Goal: Task Accomplishment & Management: Manage account settings

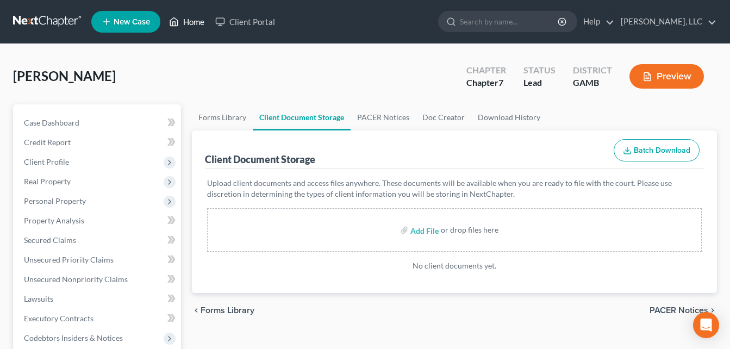
click at [197, 28] on link "Home" at bounding box center [187, 22] width 46 height 20
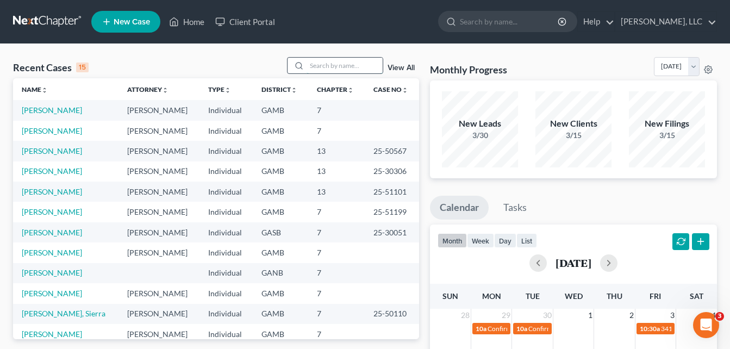
click at [321, 67] on input "search" at bounding box center [345, 66] width 76 height 16
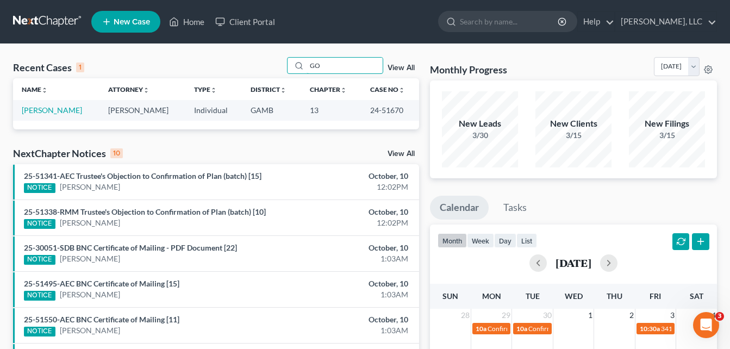
type input "G"
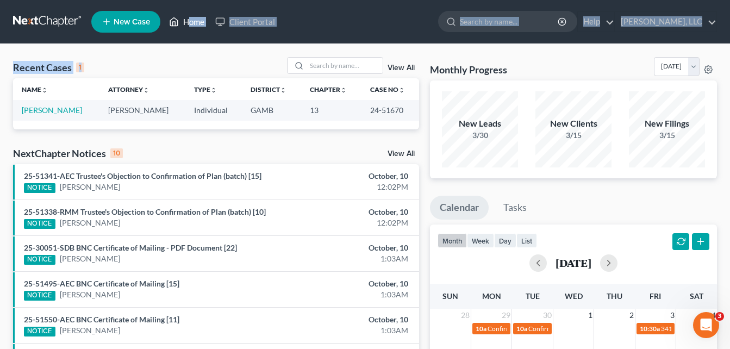
drag, startPoint x: 225, startPoint y: 55, endPoint x: 190, endPoint y: 26, distance: 45.9
click at [190, 26] on div "Home New Case Client Portal [PERSON_NAME], LLC [EMAIL_ADDRESS][DOMAIN_NAME] My …" at bounding box center [365, 314] width 730 height 628
click at [190, 26] on link "Home" at bounding box center [187, 22] width 46 height 20
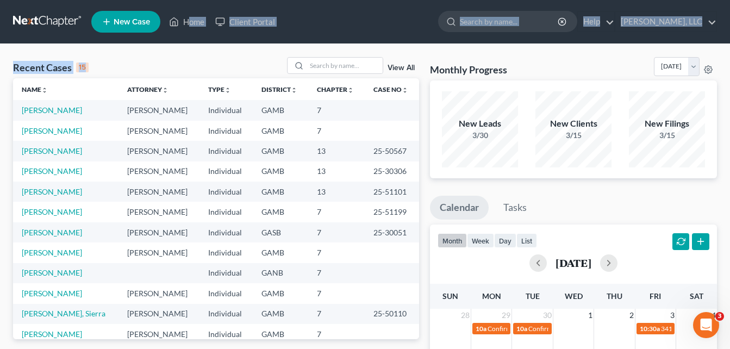
drag, startPoint x: 130, startPoint y: 70, endPoint x: 104, endPoint y: 31, distance: 47.0
click at [153, 58] on div "Recent Cases 15 View All" at bounding box center [216, 67] width 406 height 21
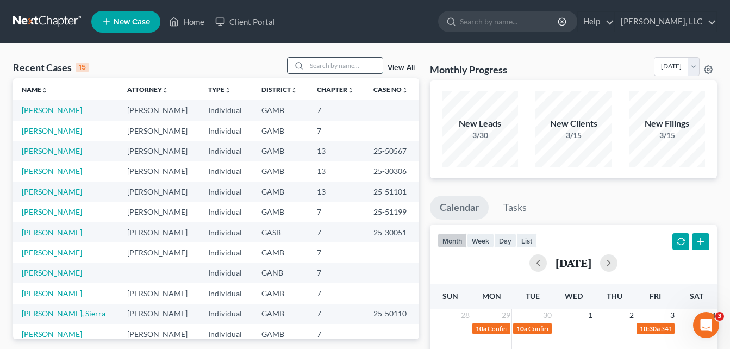
click at [323, 65] on input "search" at bounding box center [345, 66] width 76 height 16
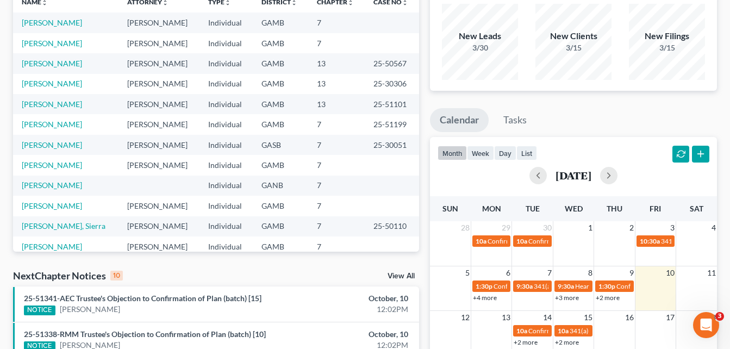
scroll to position [261, 0]
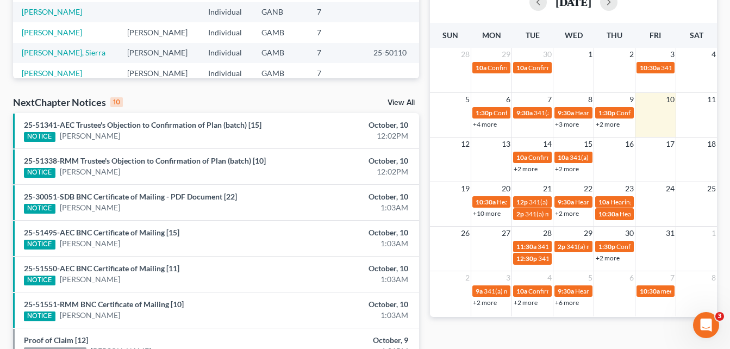
click at [524, 167] on link "+2 more" at bounding box center [526, 169] width 24 height 8
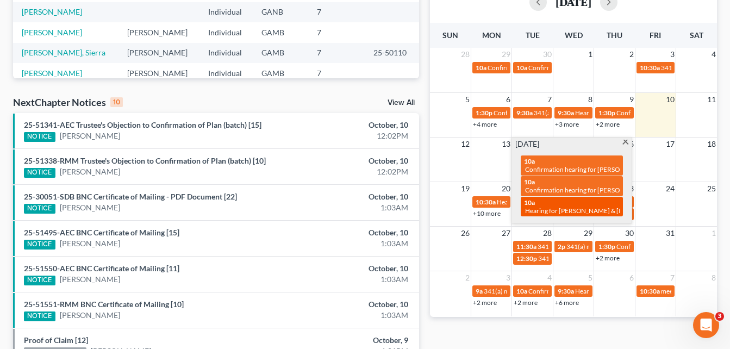
click at [588, 207] on span "Hearing for [PERSON_NAME] & [PERSON_NAME]" at bounding box center [596, 211] width 142 height 8
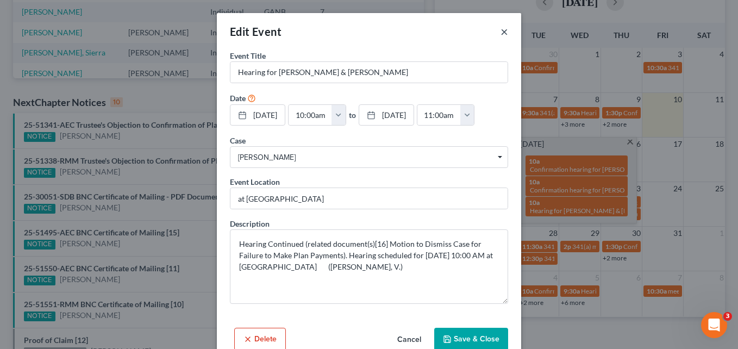
click at [501, 33] on button "×" at bounding box center [505, 31] width 8 height 13
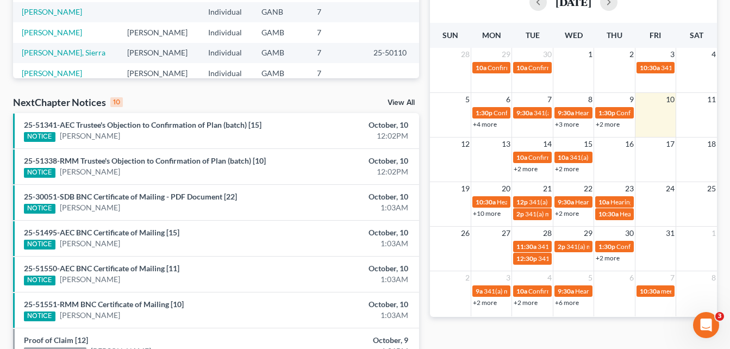
click at [423, 60] on div "Recent Cases 15 View All Name unfold_more expand_more expand_less Attorney unfo…" at bounding box center [216, 142] width 417 height 693
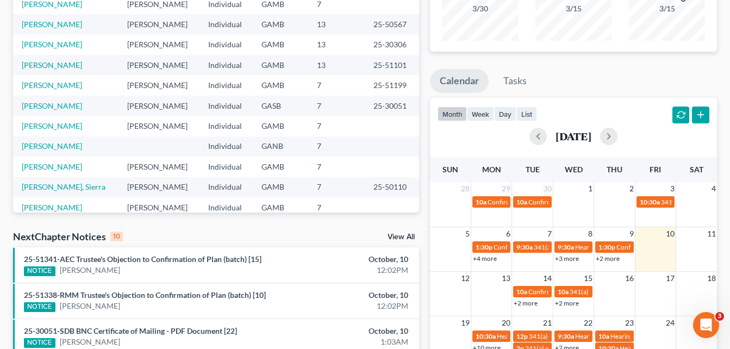
scroll to position [0, 0]
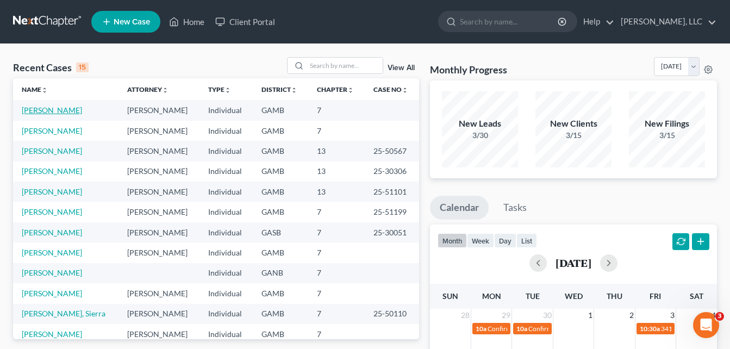
click at [77, 109] on link "[PERSON_NAME]" at bounding box center [52, 109] width 60 height 9
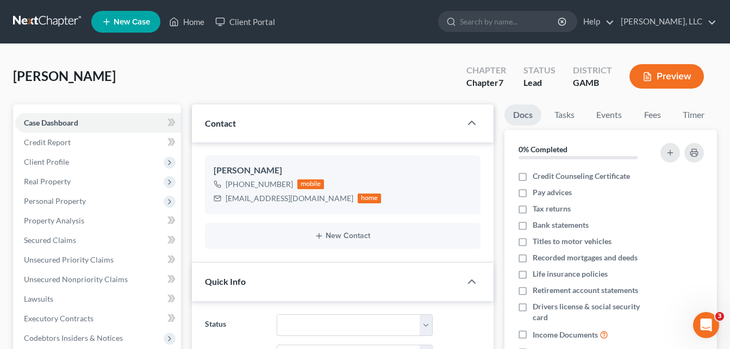
click at [199, 67] on div "[PERSON_NAME] Upgraded Chapter Chapter 7 Status Lead District [GEOGRAPHIC_DATA]…" at bounding box center [365, 80] width 704 height 47
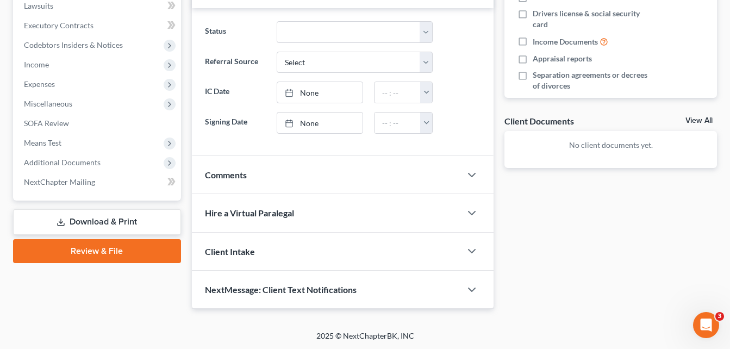
scroll to position [294, 0]
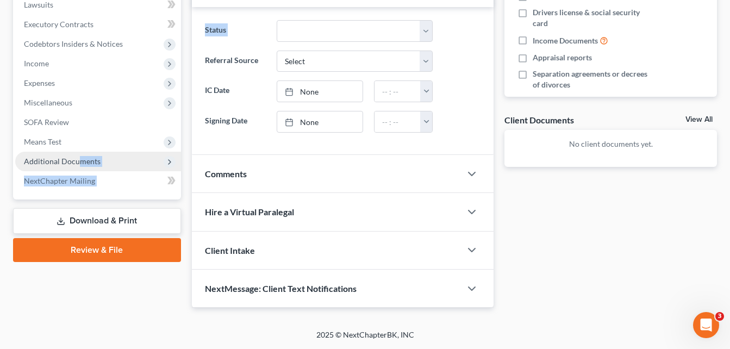
drag, startPoint x: 199, startPoint y: 67, endPoint x: 80, endPoint y: 158, distance: 149.4
click at [80, 158] on div "Petition Navigation Case Dashboard Payments Invoices Payments Payments Credit R…" at bounding box center [365, 58] width 715 height 497
click at [80, 158] on span "Additional Documents" at bounding box center [62, 161] width 77 height 9
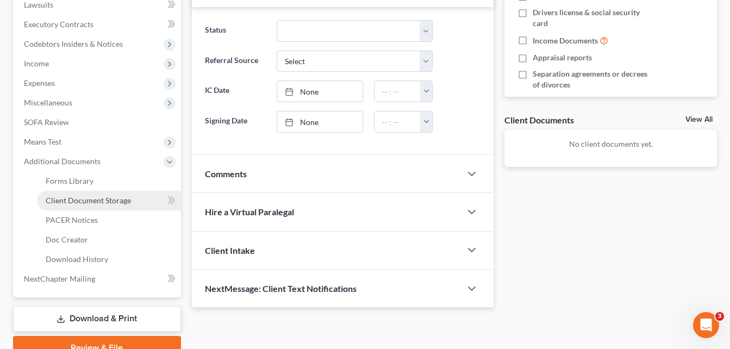
click at [92, 207] on link "Client Document Storage" at bounding box center [109, 201] width 144 height 20
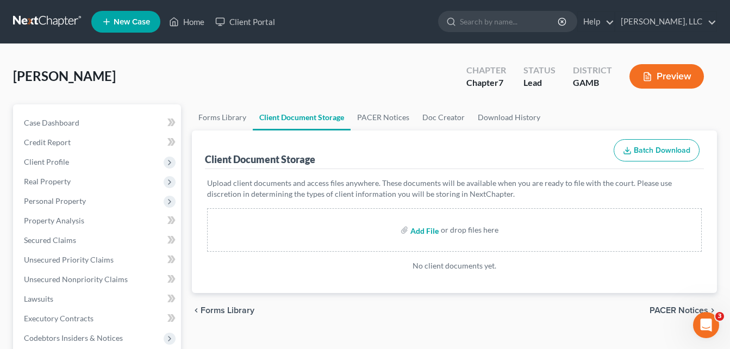
click at [427, 234] on input "file" at bounding box center [423, 230] width 26 height 20
type input "C:\fakepath\[PERSON_NAME], CREDIT REPORT.pdf"
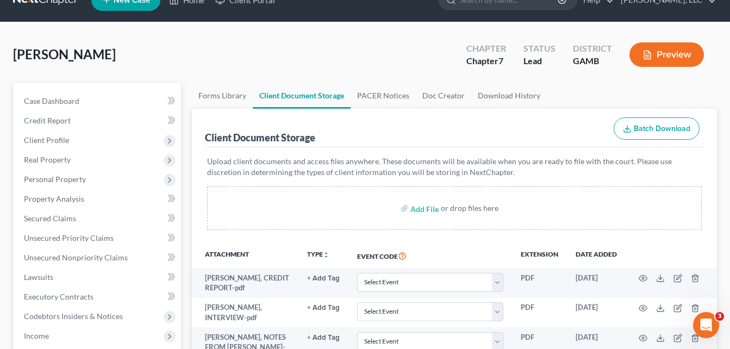
scroll to position [152, 0]
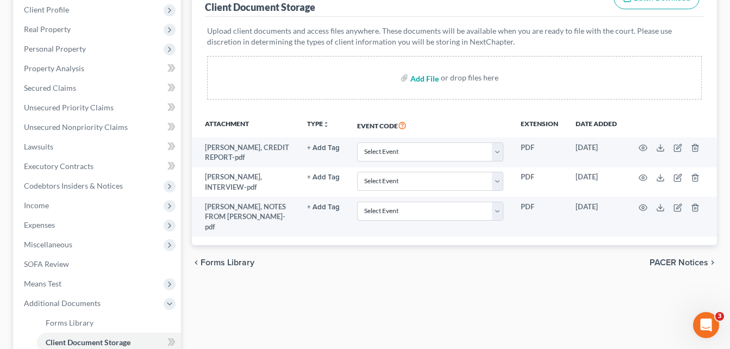
click at [424, 80] on input "file" at bounding box center [423, 78] width 26 height 20
type input "C:\fakepath\[DATE].pdf"
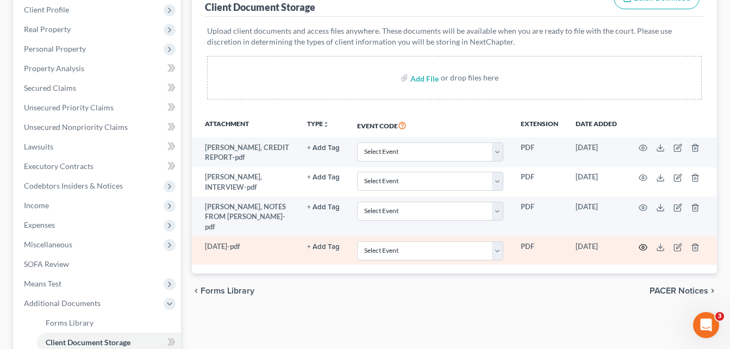
click at [645, 246] on icon "button" at bounding box center [643, 247] width 9 height 9
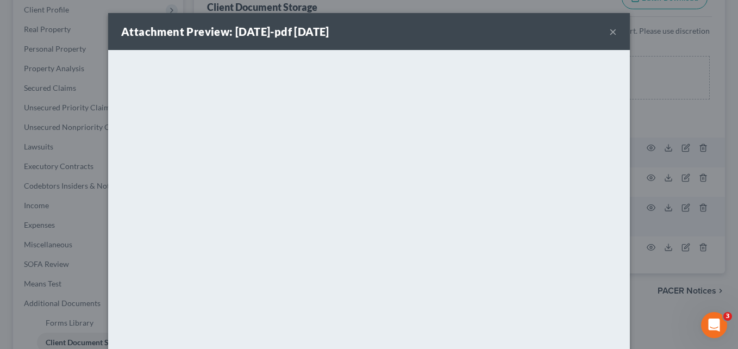
click at [611, 32] on button "×" at bounding box center [613, 31] width 8 height 13
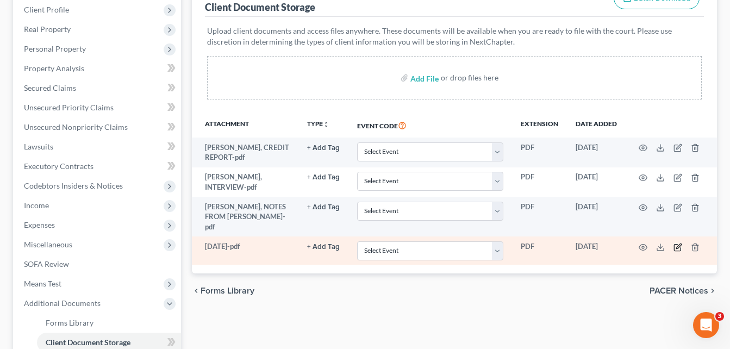
click at [679, 250] on icon "button" at bounding box center [678, 247] width 9 height 9
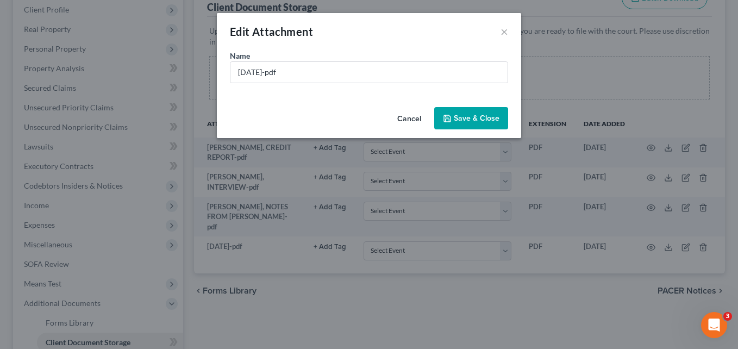
drag, startPoint x: 398, startPoint y: 96, endPoint x: 391, endPoint y: 87, distance: 12.0
click at [391, 87] on div "Name * [DATE]-pdf" at bounding box center [369, 76] width 304 height 53
click at [385, 68] on input "[DATE]-pdf" at bounding box center [368, 72] width 277 height 21
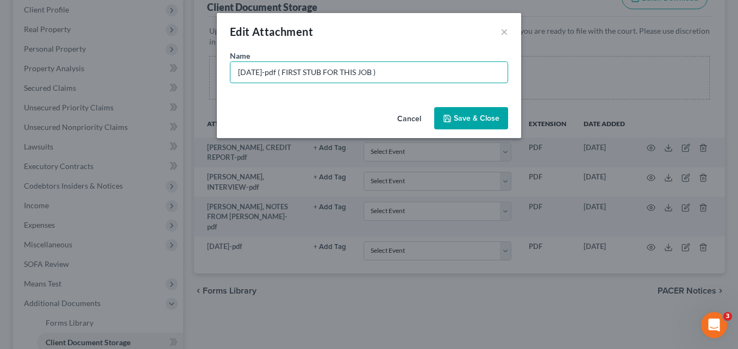
type input "[DATE]-pdf ( FIRST STUB FOR THIS JOB )"
click at [487, 122] on span "Save & Close" at bounding box center [477, 118] width 46 height 9
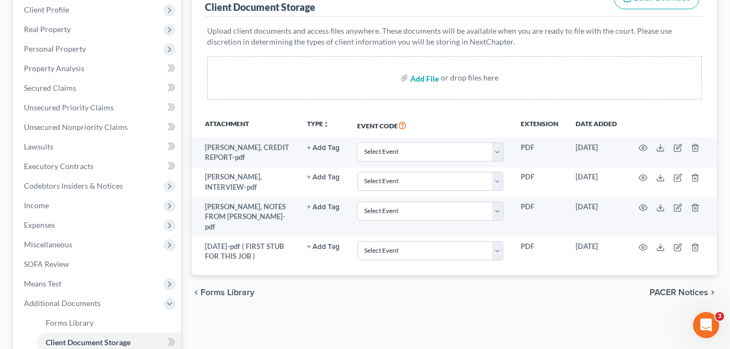
click at [427, 78] on input "file" at bounding box center [423, 78] width 26 height 20
type input "C:\fakepath\[DATE].pdf"
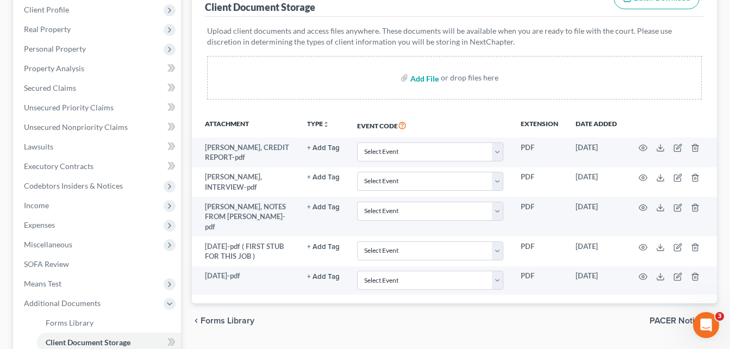
click at [423, 78] on input "file" at bounding box center [423, 78] width 26 height 20
type input "C:\fakepath\[DATE].pdf"
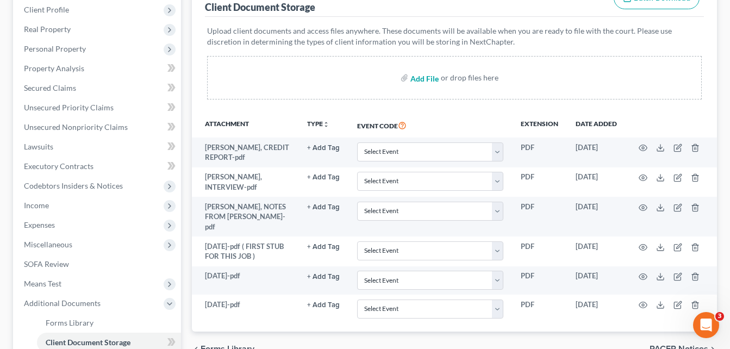
click at [419, 80] on input "file" at bounding box center [423, 78] width 26 height 20
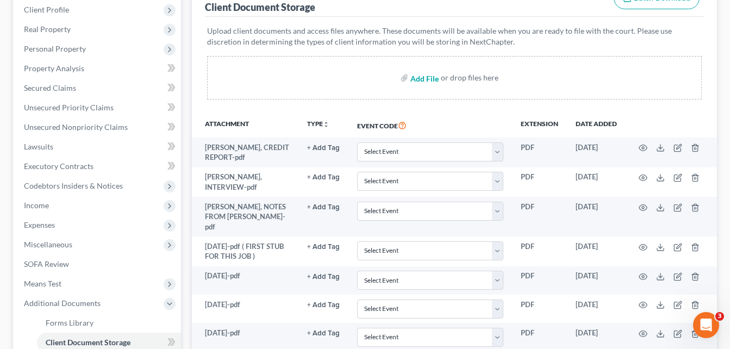
type input "C:\fakepath\[DATE].pdf"
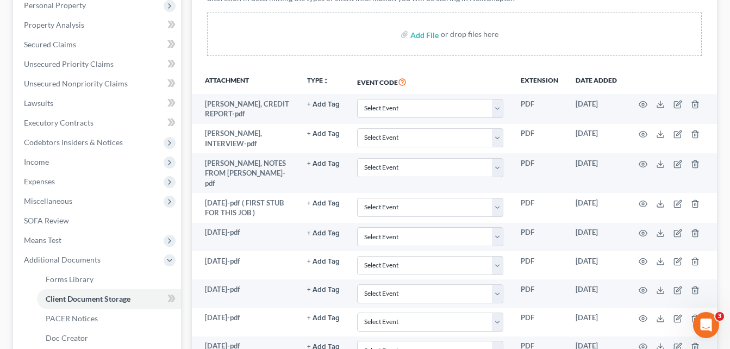
scroll to position [167, 0]
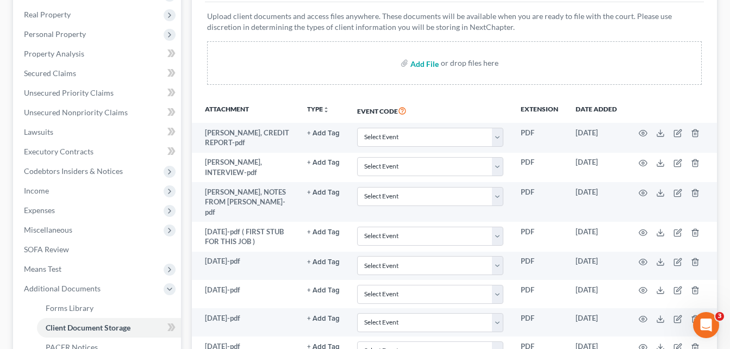
click at [416, 64] on input "file" at bounding box center [423, 63] width 26 height 20
type input "C:\fakepath\[DATE].pdf"
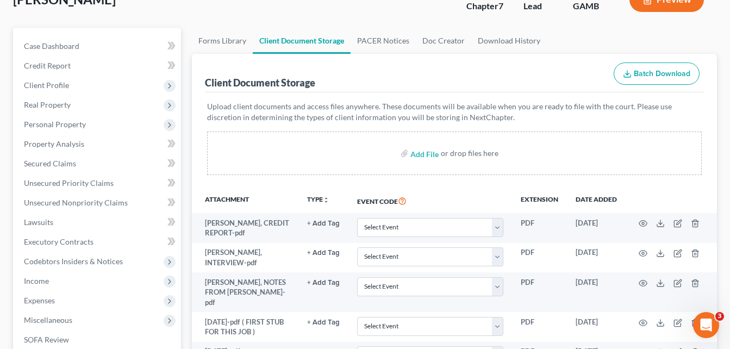
scroll to position [0, 0]
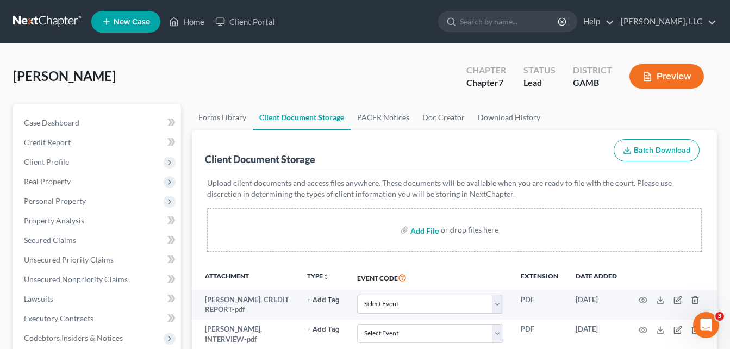
click at [420, 228] on input "file" at bounding box center [423, 230] width 26 height 20
type input "C:\fakepath\pg 1 of 2024 tax, [PERSON_NAME].pdf"
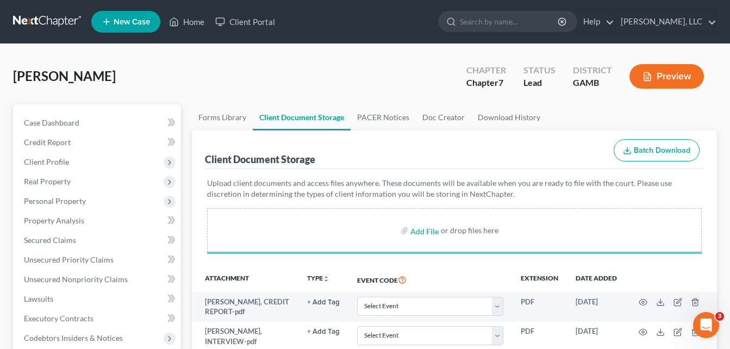
click at [192, 76] on div "[PERSON_NAME] Upgraded Chapter Chapter 7 Status Lead District [GEOGRAPHIC_DATA]…" at bounding box center [365, 80] width 704 height 47
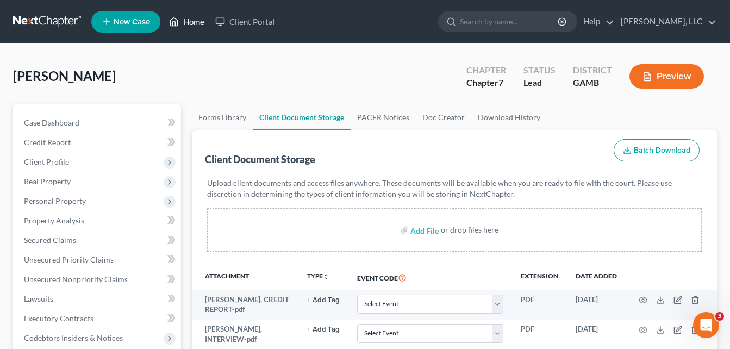
click at [184, 22] on link "Home" at bounding box center [187, 22] width 46 height 20
